Goal: Information Seeking & Learning: Learn about a topic

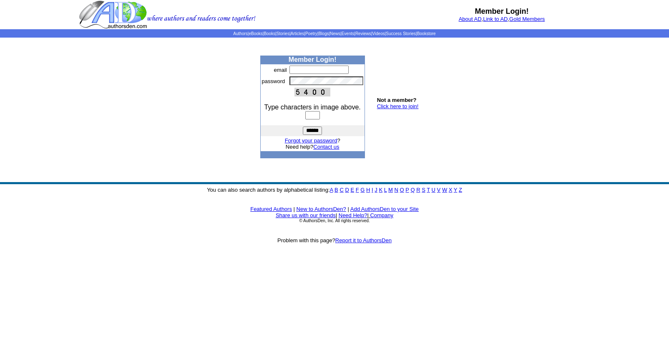
click at [304, 68] on input "text" at bounding box center [318, 69] width 59 height 8
type input "**********"
click at [311, 114] on input "text" at bounding box center [312, 115] width 15 height 8
type input "****"
click at [312, 131] on input "******" at bounding box center [312, 130] width 19 height 8
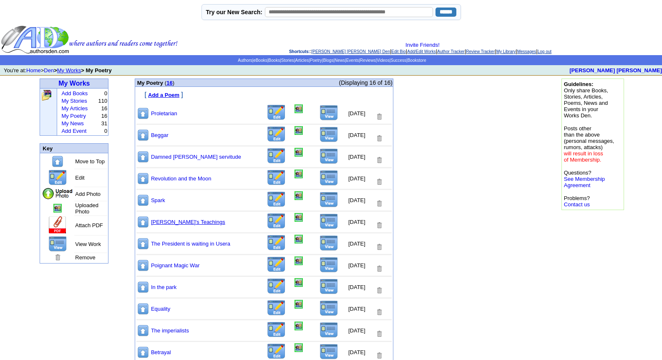
click at [181, 221] on link "[PERSON_NAME]'s Teachings" at bounding box center [188, 222] width 74 height 6
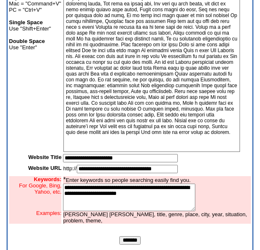
click at [133, 244] on input "*******" at bounding box center [129, 240] width 21 height 8
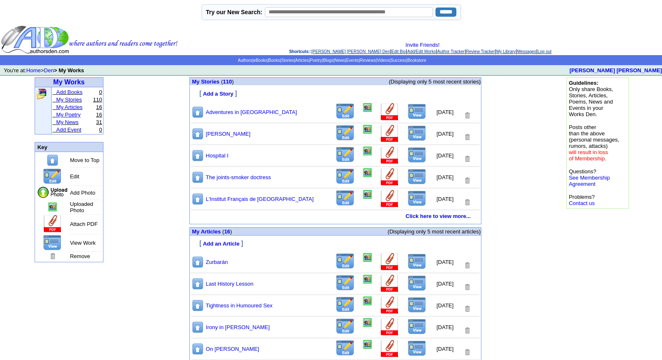
click at [66, 116] on link "My Poetry" at bounding box center [68, 114] width 25 height 6
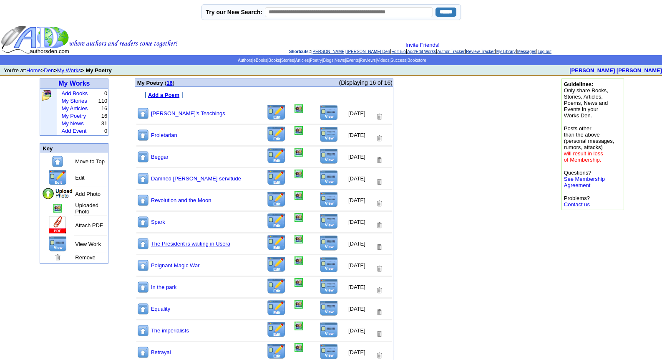
click at [171, 241] on link "The President is waiting in Usera" at bounding box center [190, 243] width 79 height 6
click at [162, 307] on link "Equality" at bounding box center [160, 308] width 19 height 6
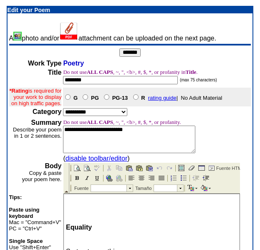
scroll to position [219, 0]
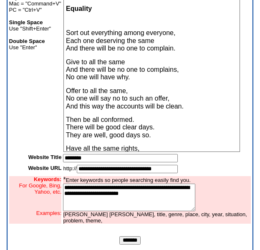
click at [130, 244] on input "*******" at bounding box center [129, 240] width 21 height 8
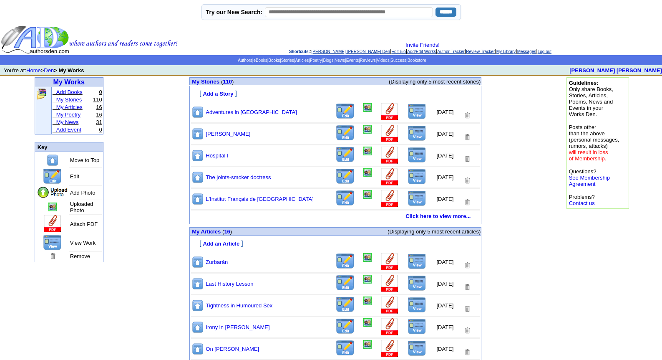
click at [73, 115] on link "My Poetry" at bounding box center [68, 114] width 25 height 6
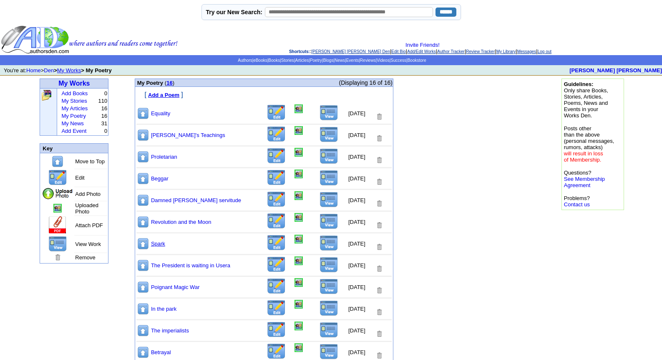
click at [156, 244] on link "Spark" at bounding box center [158, 243] width 14 height 6
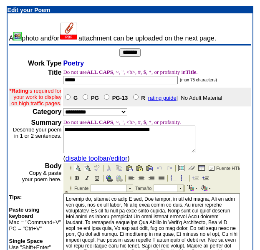
scroll to position [219, 0]
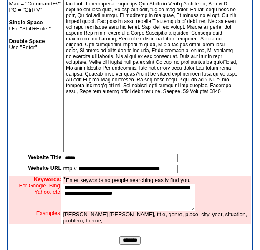
click at [128, 244] on input "*******" at bounding box center [129, 240] width 21 height 8
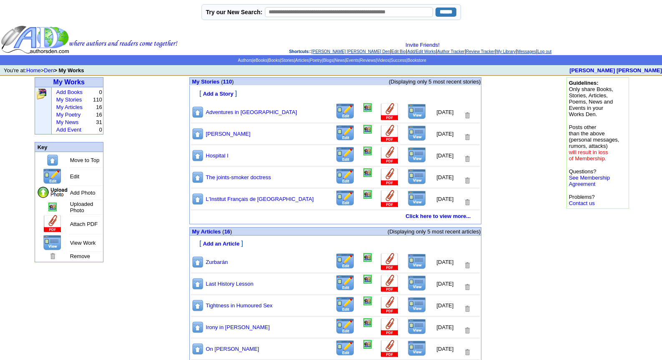
click at [315, 51] on link "[PERSON_NAME] [PERSON_NAME] Den" at bounding box center [351, 51] width 78 height 5
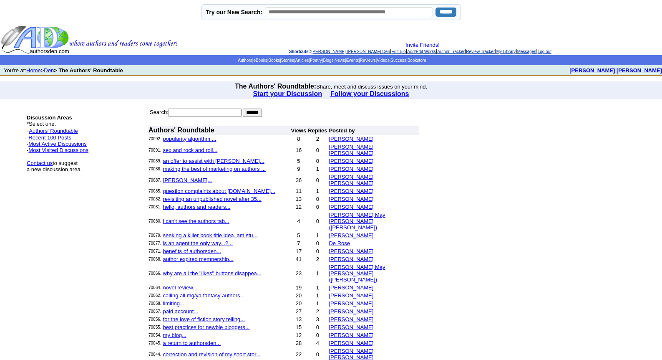
click at [327, 50] on link "[PERSON_NAME] [PERSON_NAME] Den" at bounding box center [351, 51] width 78 height 5
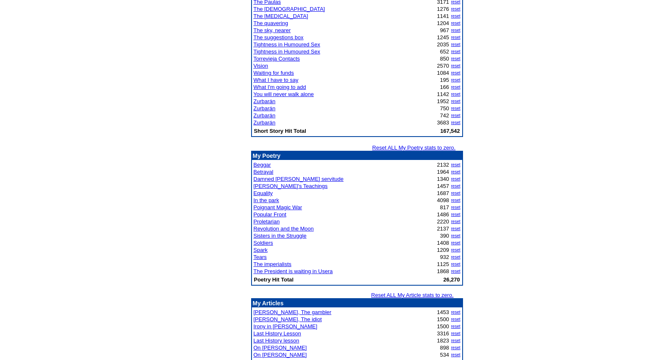
scroll to position [801, 0]
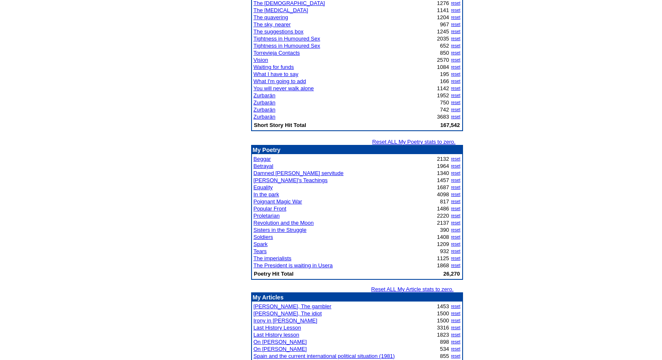
click at [270, 194] on link "In the park" at bounding box center [266, 194] width 25 height 6
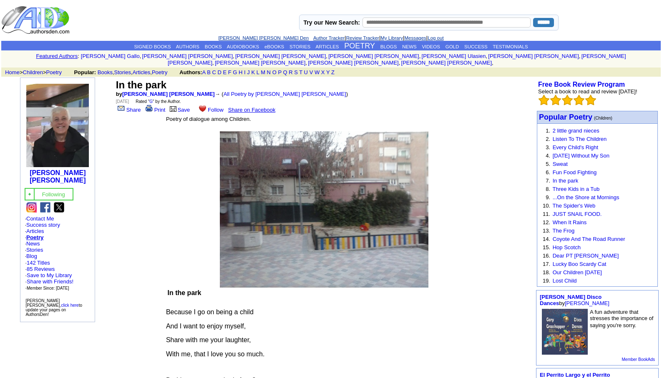
click at [243, 35] on link "[PERSON_NAME] [PERSON_NAME] Den" at bounding box center [263, 37] width 91 height 5
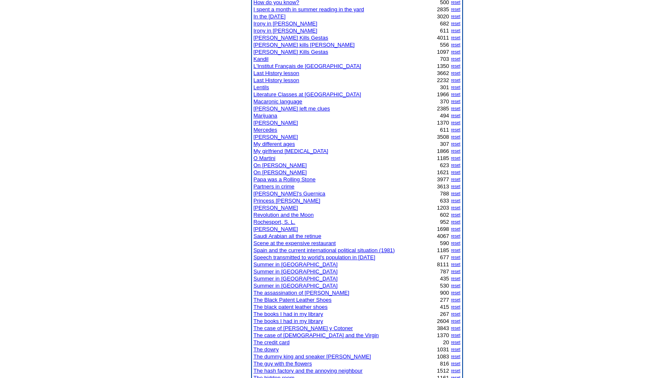
scroll to position [450, 0]
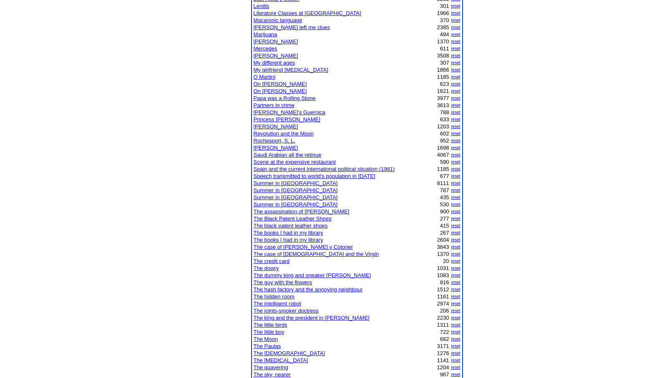
click at [278, 304] on link "The intelligent robot" at bounding box center [278, 304] width 48 height 6
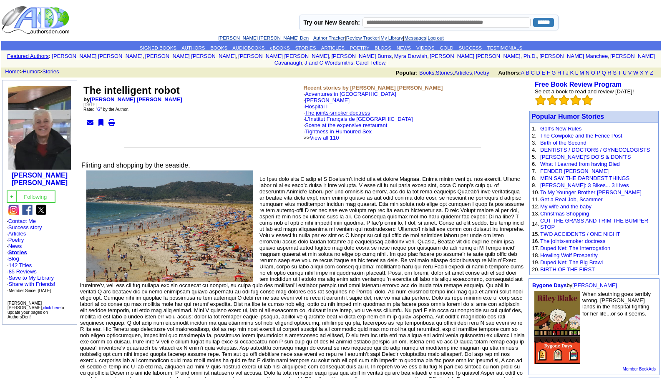
click at [332, 110] on link "The joints-smoker doctress" at bounding box center [337, 113] width 65 height 6
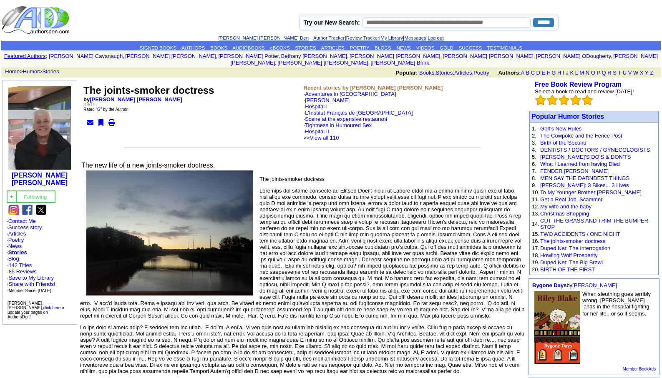
click at [239, 38] on link "[PERSON_NAME] [PERSON_NAME] Den" at bounding box center [263, 37] width 91 height 5
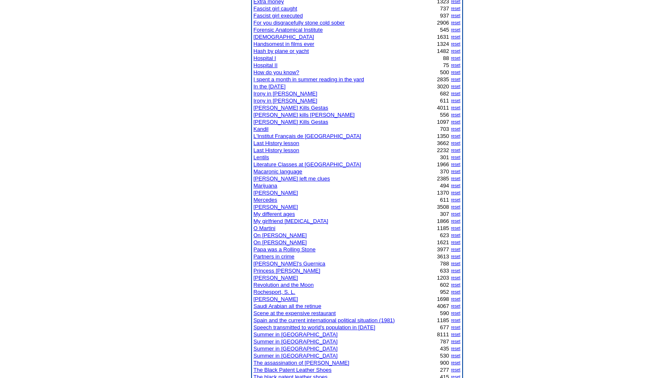
scroll to position [367, 0]
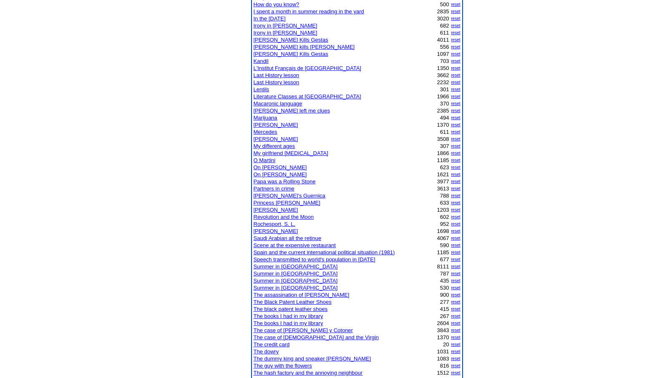
click at [265, 209] on link "[PERSON_NAME]" at bounding box center [276, 210] width 45 height 6
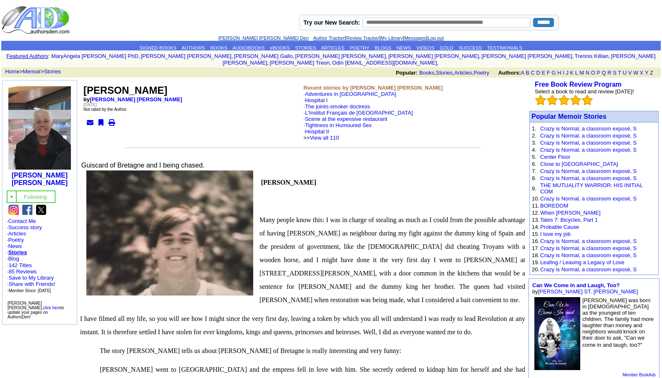
click at [247, 38] on link "[PERSON_NAME] [PERSON_NAME] Den" at bounding box center [263, 37] width 91 height 5
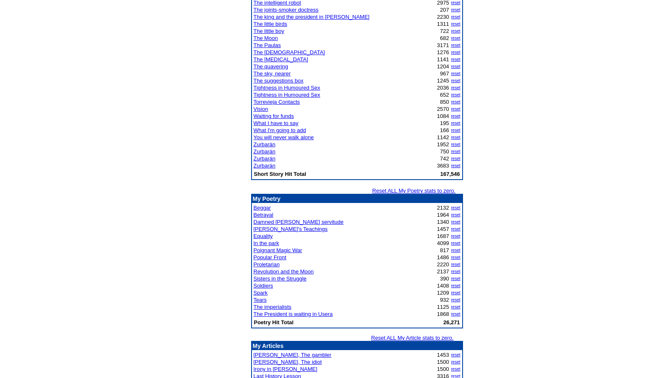
scroll to position [767, 0]
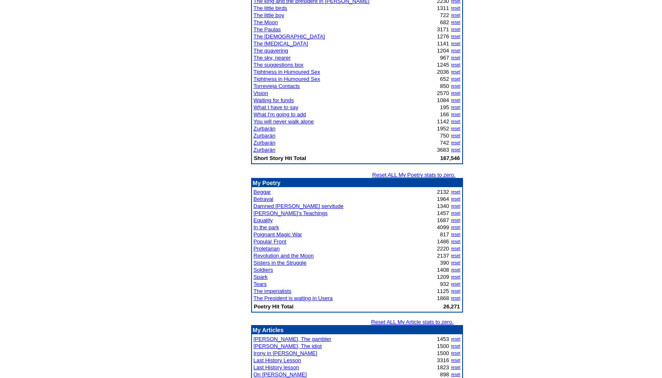
click at [255, 221] on link "Equality" at bounding box center [263, 220] width 19 height 6
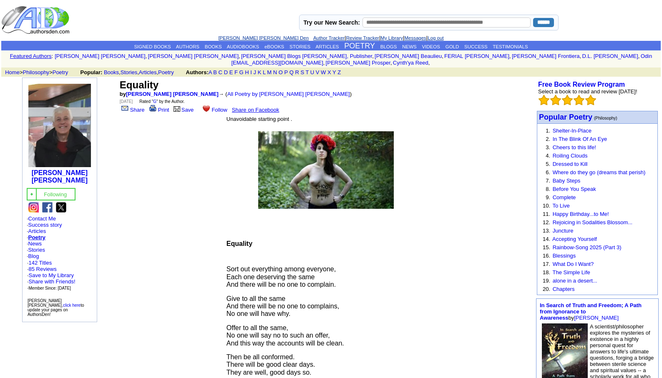
click at [251, 40] on link "[PERSON_NAME] [PERSON_NAME] Den" at bounding box center [263, 37] width 91 height 5
click at [247, 36] on link "[PERSON_NAME] [PERSON_NAME] Den" at bounding box center [263, 37] width 91 height 5
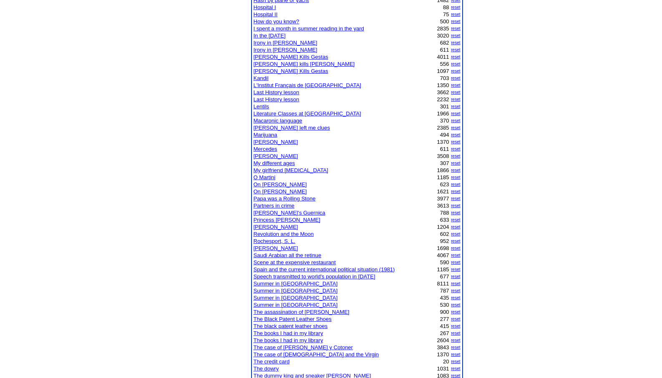
scroll to position [350, 0]
click at [269, 226] on link "REGIS TANTUM" at bounding box center [276, 227] width 45 height 6
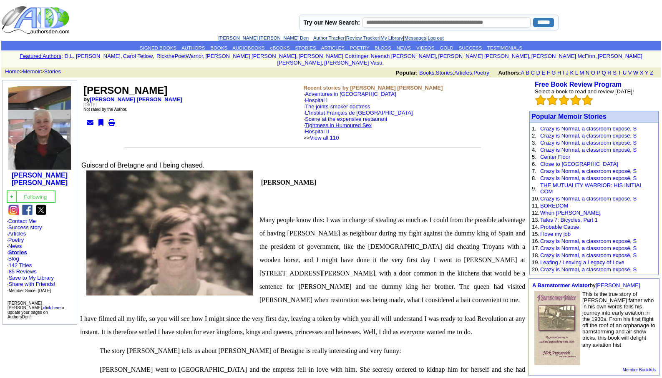
click at [332, 122] on link "Tightness in Humoured Sex" at bounding box center [338, 125] width 67 height 6
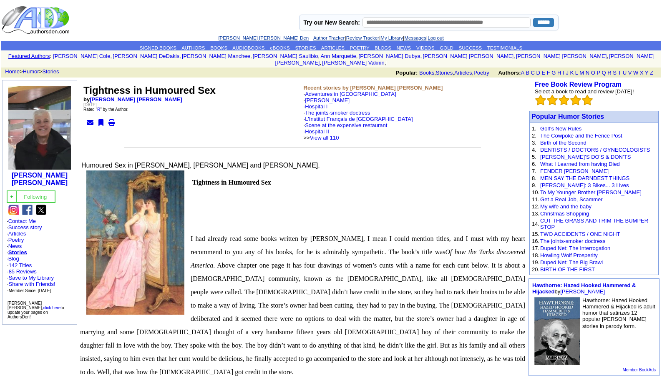
click at [332, 122] on link "Scene at the expensive restaurant" at bounding box center [346, 125] width 82 height 6
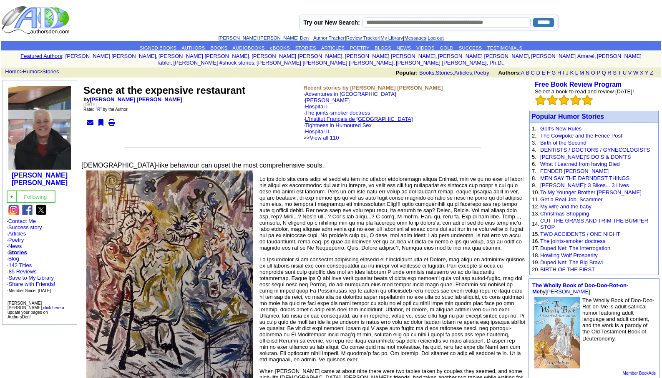
click at [331, 116] on link "L'Institut Français de [GEOGRAPHIC_DATA]" at bounding box center [359, 119] width 108 height 6
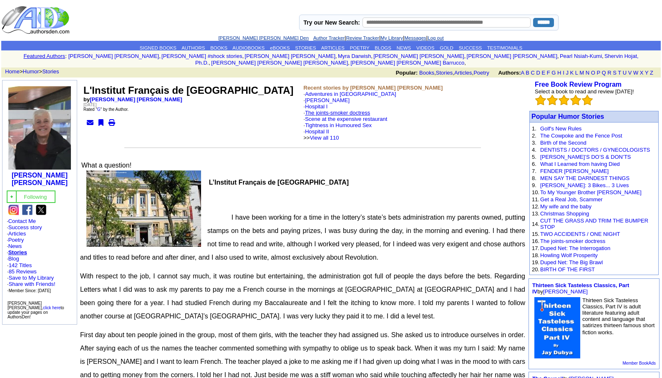
click at [327, 110] on link "The joints-smoker doctress" at bounding box center [337, 113] width 65 height 6
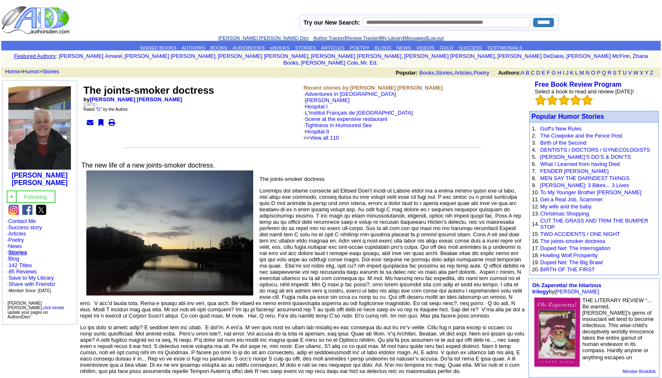
click at [244, 37] on link "[PERSON_NAME] [PERSON_NAME] Den" at bounding box center [263, 37] width 91 height 5
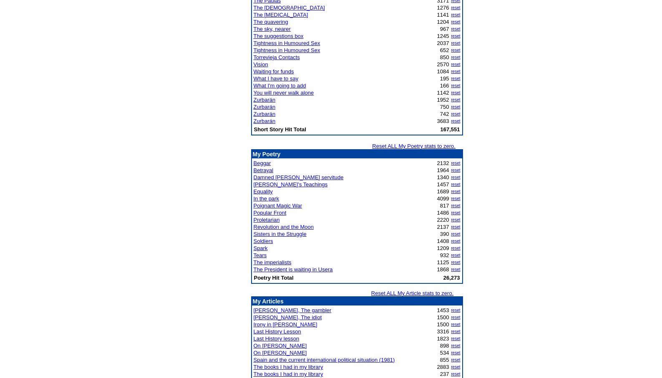
scroll to position [801, 0]
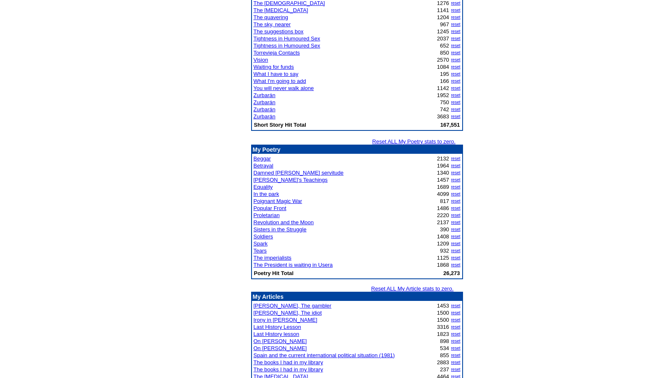
click at [264, 188] on link "Equality" at bounding box center [263, 187] width 19 height 6
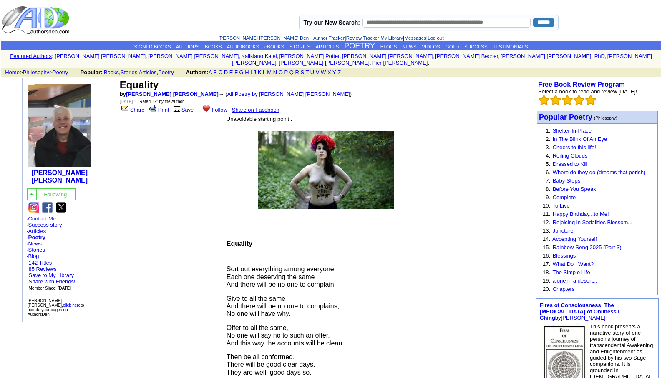
click at [240, 37] on link "[PERSON_NAME] [PERSON_NAME] Den" at bounding box center [263, 37] width 91 height 5
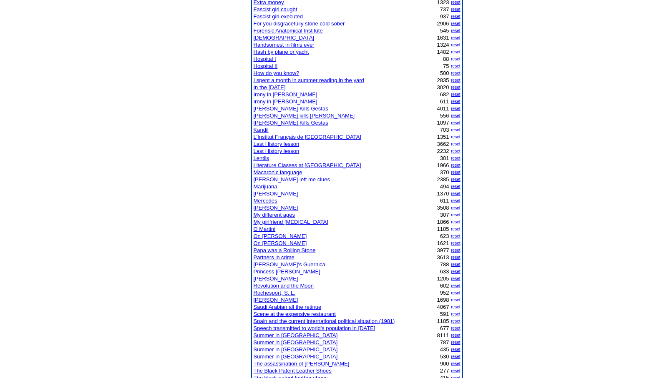
scroll to position [317, 0]
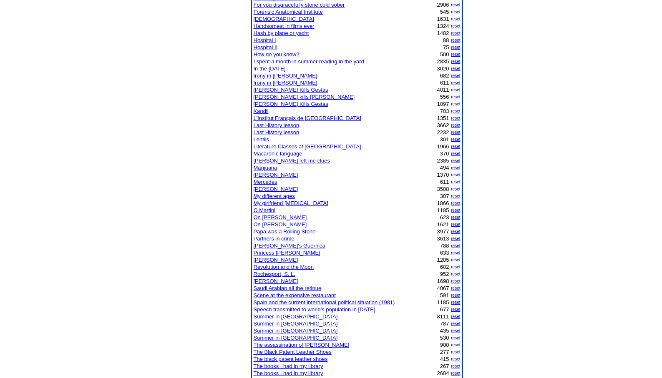
click at [272, 90] on link "[PERSON_NAME] Kills Gestas" at bounding box center [291, 90] width 75 height 6
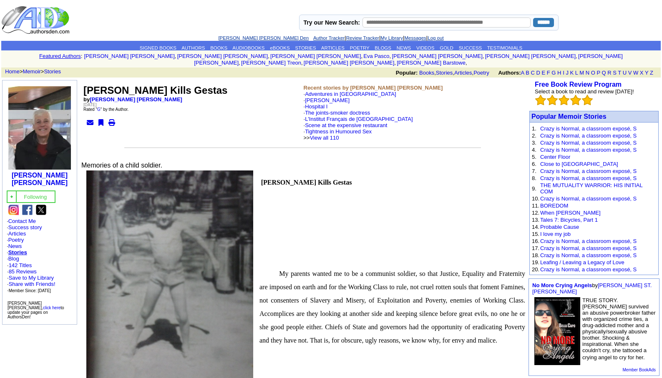
click at [256, 37] on link "[PERSON_NAME] [PERSON_NAME] Den" at bounding box center [263, 37] width 91 height 5
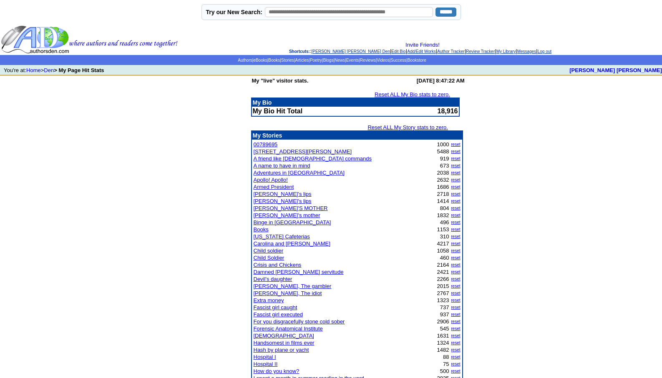
click at [327, 53] on link "[PERSON_NAME] [PERSON_NAME] Den" at bounding box center [351, 51] width 78 height 5
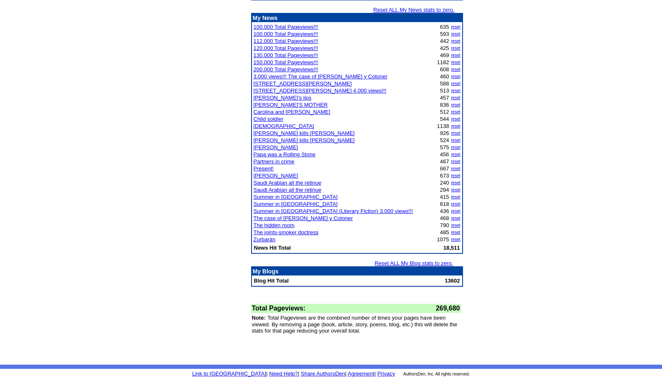
scroll to position [897, 0]
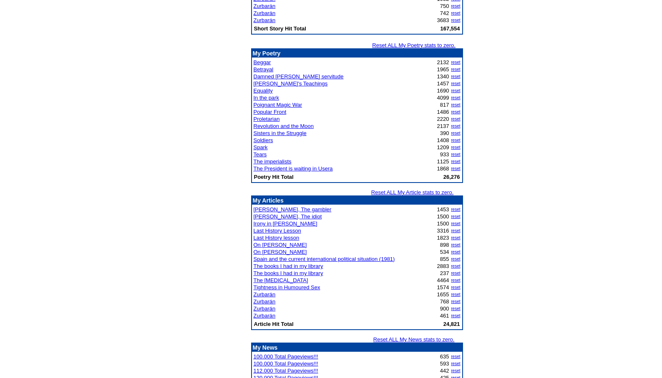
click at [266, 308] on link "Zurbarán" at bounding box center [265, 309] width 22 height 6
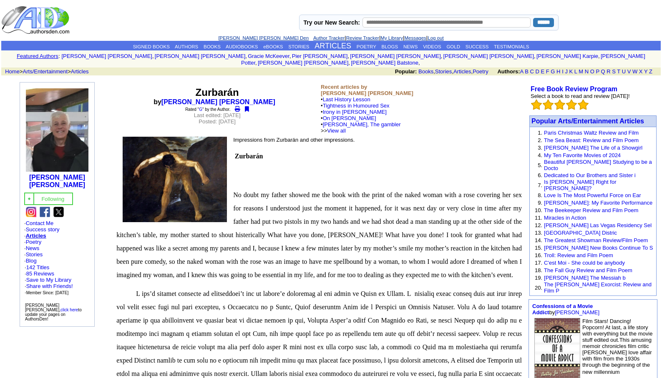
click at [250, 37] on link "[PERSON_NAME] [PERSON_NAME] Den" at bounding box center [263, 37] width 91 height 5
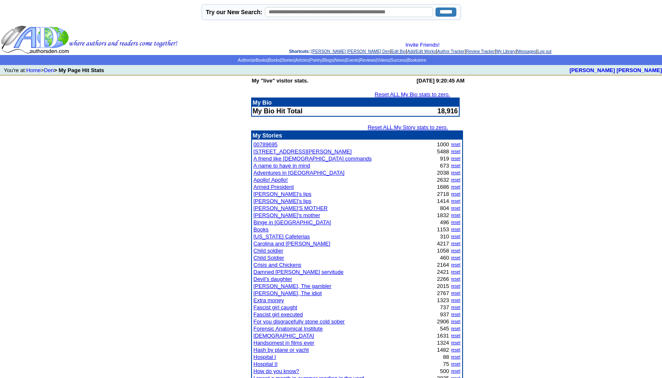
click at [328, 53] on link "[PERSON_NAME] [PERSON_NAME] Den" at bounding box center [351, 51] width 78 height 5
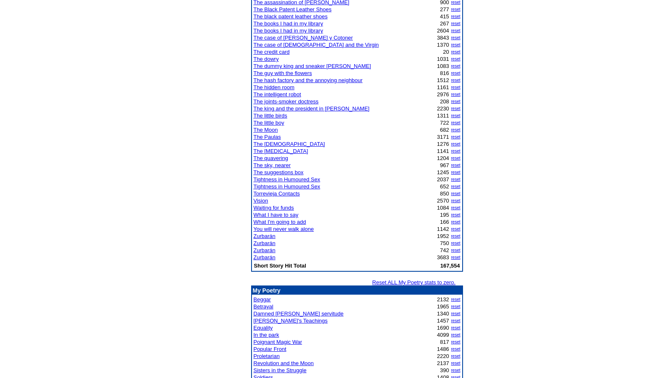
scroll to position [684, 0]
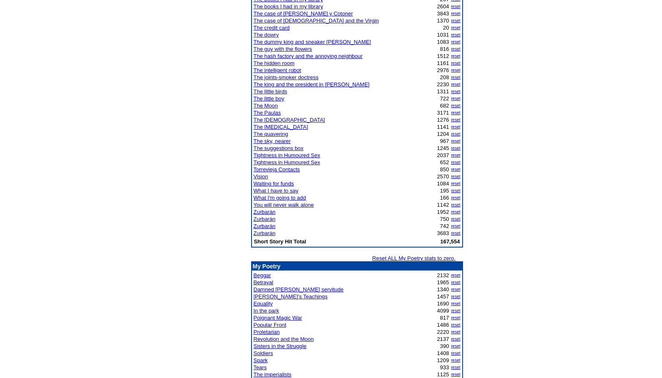
click at [264, 309] on link "In the park" at bounding box center [266, 311] width 25 height 6
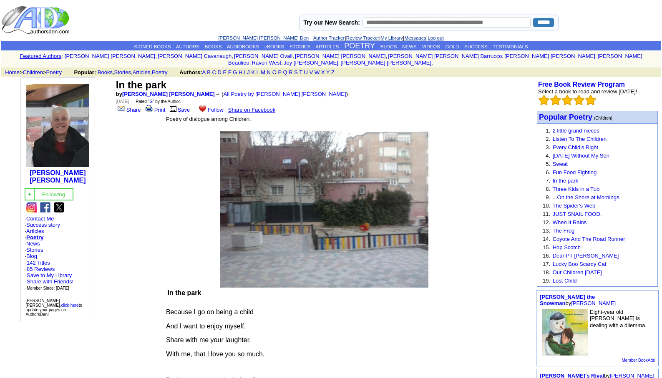
click at [257, 35] on link "[PERSON_NAME] [PERSON_NAME] Den" at bounding box center [263, 37] width 91 height 5
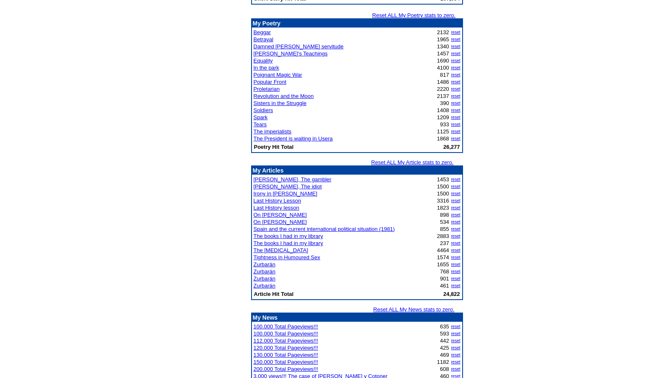
scroll to position [965, 0]
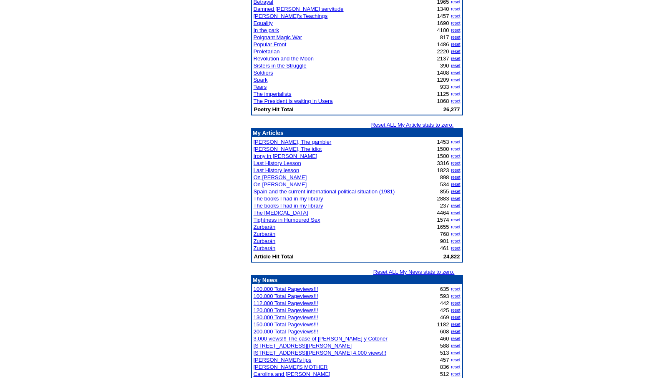
click at [266, 5] on link "Betrayal" at bounding box center [264, 2] width 20 height 6
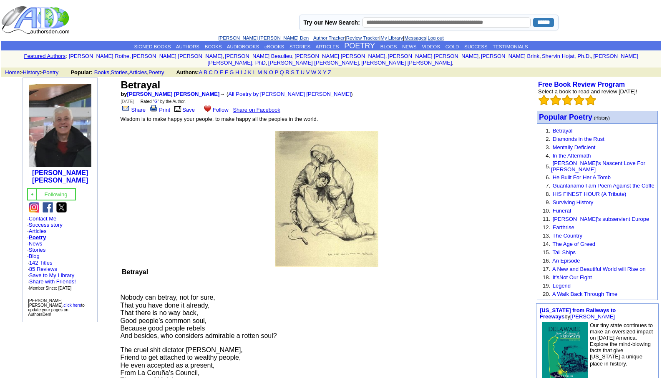
click at [259, 37] on link "[PERSON_NAME] [PERSON_NAME] Den" at bounding box center [263, 37] width 91 height 5
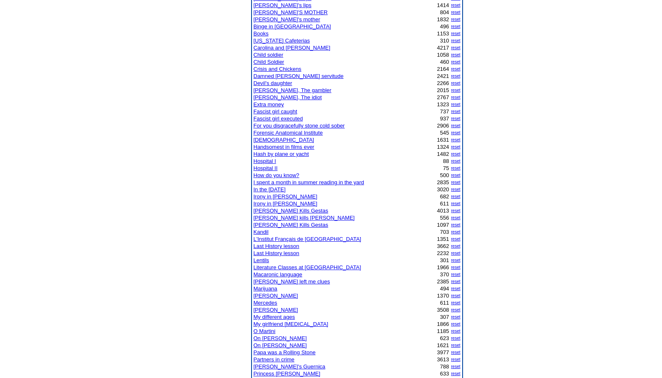
scroll to position [234, 0]
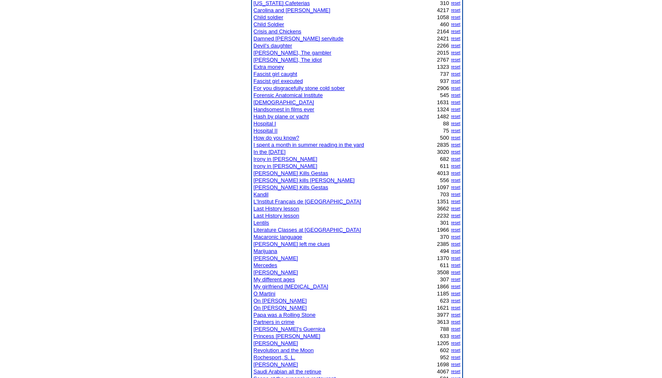
click at [280, 300] on link "On [PERSON_NAME]" at bounding box center [280, 301] width 53 height 6
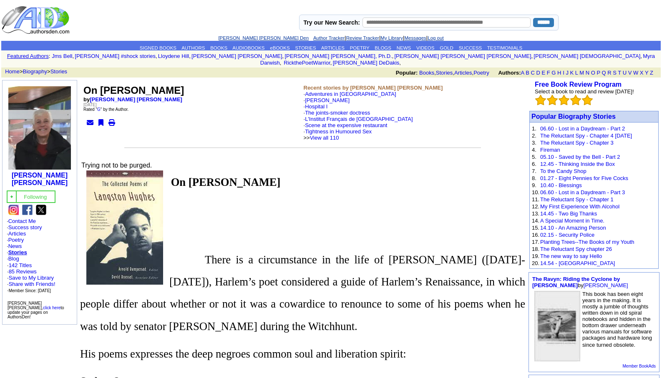
click at [248, 40] on link "[PERSON_NAME] [PERSON_NAME] Den" at bounding box center [263, 37] width 91 height 5
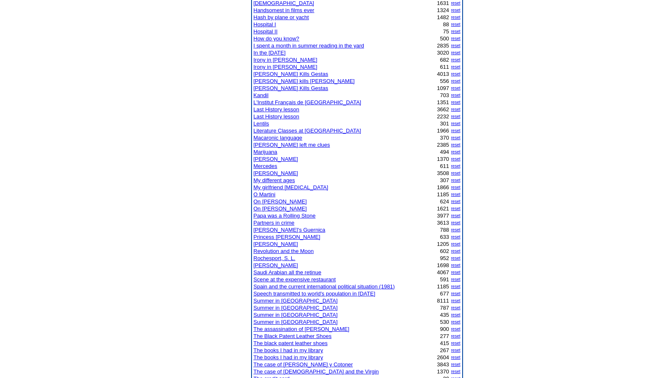
scroll to position [384, 0]
